Goal: Information Seeking & Learning: Learn about a topic

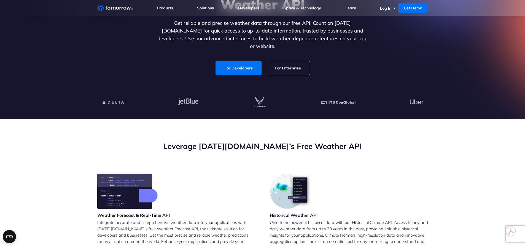
scroll to position [83, 0]
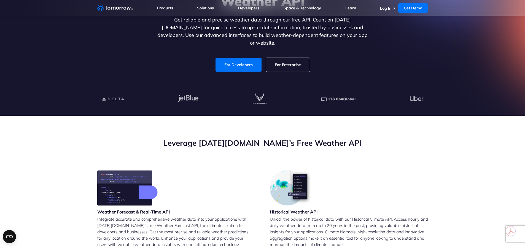
click at [276, 59] on link "For Enterprise" at bounding box center [288, 65] width 44 height 14
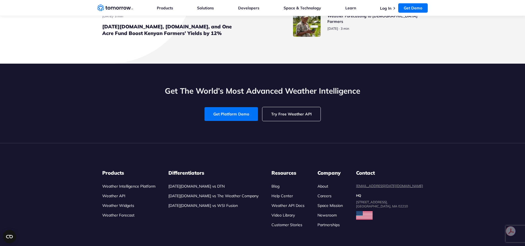
scroll to position [2534, 0]
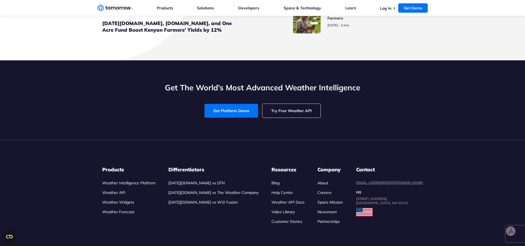
click at [341, 205] on link "Space Mission" at bounding box center [329, 202] width 25 height 5
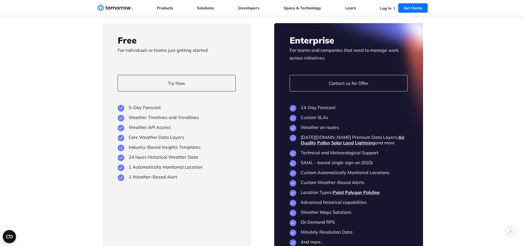
scroll to position [1295, 0]
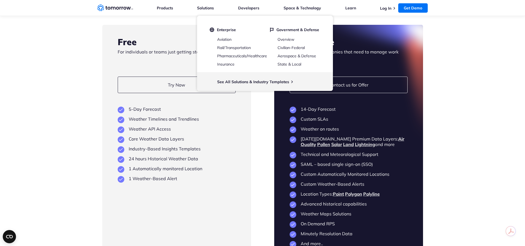
click at [227, 221] on div "Free For individuals or teams just getting started Try Now View Key Features 5-…" at bounding box center [176, 142] width 149 height 234
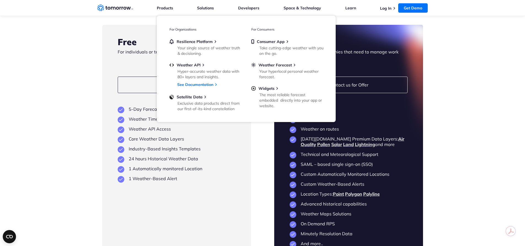
click at [261, 84] on ul "Consumer App Take cutting-edge weather with you on the go. Weather Forecast You…" at bounding box center [287, 73] width 72 height 68
click at [261, 89] on span "Widgets" at bounding box center [266, 88] width 16 height 5
